Goal: Task Accomplishment & Management: Manage account settings

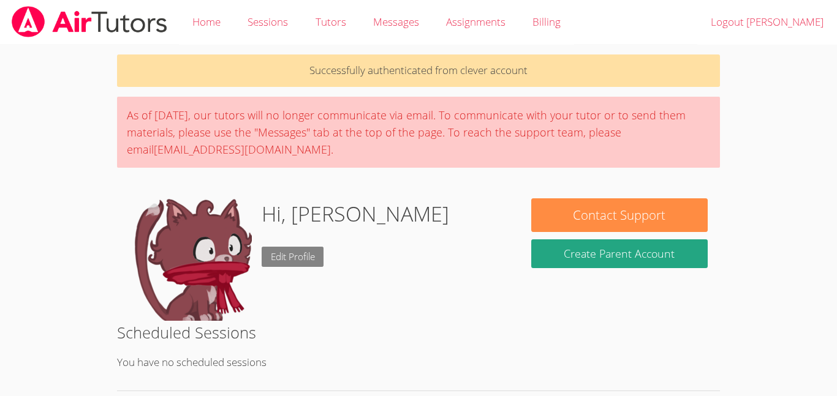
click at [283, 247] on link "Edit Profile" at bounding box center [293, 257] width 62 height 20
